Goal: Task Accomplishment & Management: Use online tool/utility

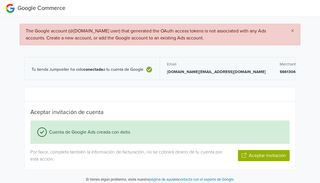
click at [258, 157] on button "Aceptar invitación" at bounding box center [264, 155] width 52 height 11
click at [151, 68] on icon at bounding box center [149, 70] width 6 height 6
click at [25, 108] on div "Aceptar invitación de cuenta Cuenta de Google Ads creada con éxito Por favor, c…" at bounding box center [160, 128] width 271 height 82
click at [15, 100] on div "× The Google account (@gmail.com user) that generated the OAuth access tokens i…" at bounding box center [160, 102] width 329 height 170
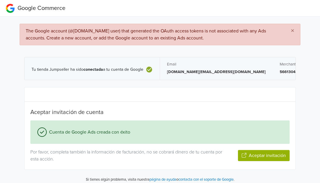
scroll to position [4, 0]
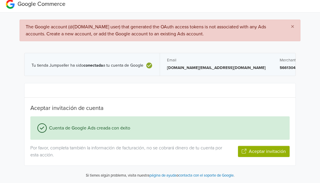
click at [251, 147] on button "Aceptar invitación" at bounding box center [264, 151] width 52 height 11
